Goal: Register for event/course

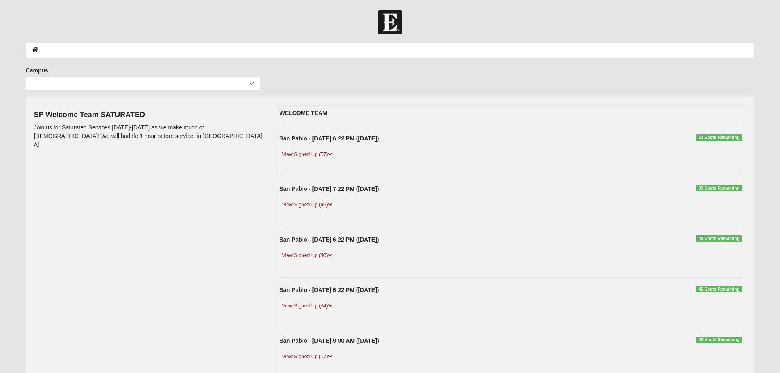
click at [710, 187] on span "35 Spots Remaining" at bounding box center [718, 188] width 46 height 7
click at [321, 205] on link "View Signed Up (45)" at bounding box center [307, 205] width 55 height 9
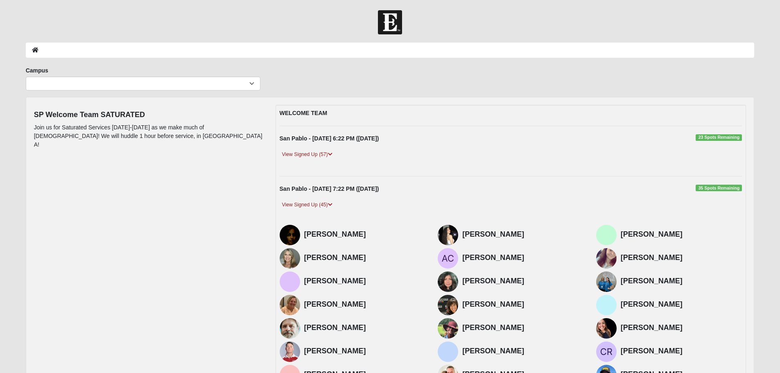
click at [713, 139] on span "23 Spots Remaining" at bounding box center [718, 137] width 46 height 7
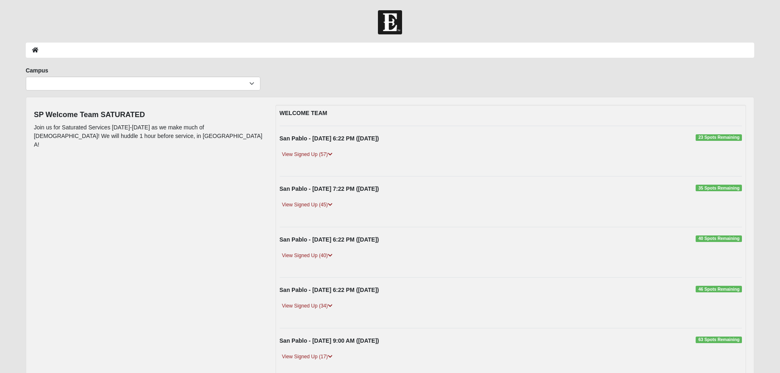
click at [715, 188] on span "35 Spots Remaining" at bounding box center [718, 188] width 46 height 7
click at [706, 188] on span "35 Spots Remaining" at bounding box center [718, 188] width 46 height 7
click at [703, 188] on span "35 Spots Remaining" at bounding box center [718, 188] width 46 height 7
click at [698, 188] on span "35 Spots Remaining" at bounding box center [718, 188] width 46 height 7
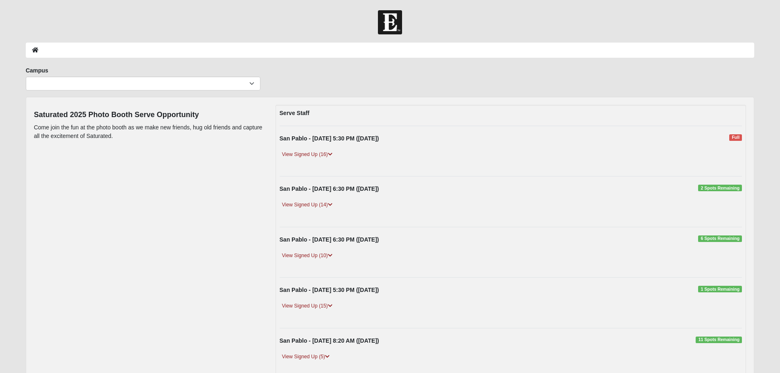
click at [708, 239] on span "6 Spots Remaining" at bounding box center [720, 238] width 44 height 7
